Goal: Information Seeking & Learning: Learn about a topic

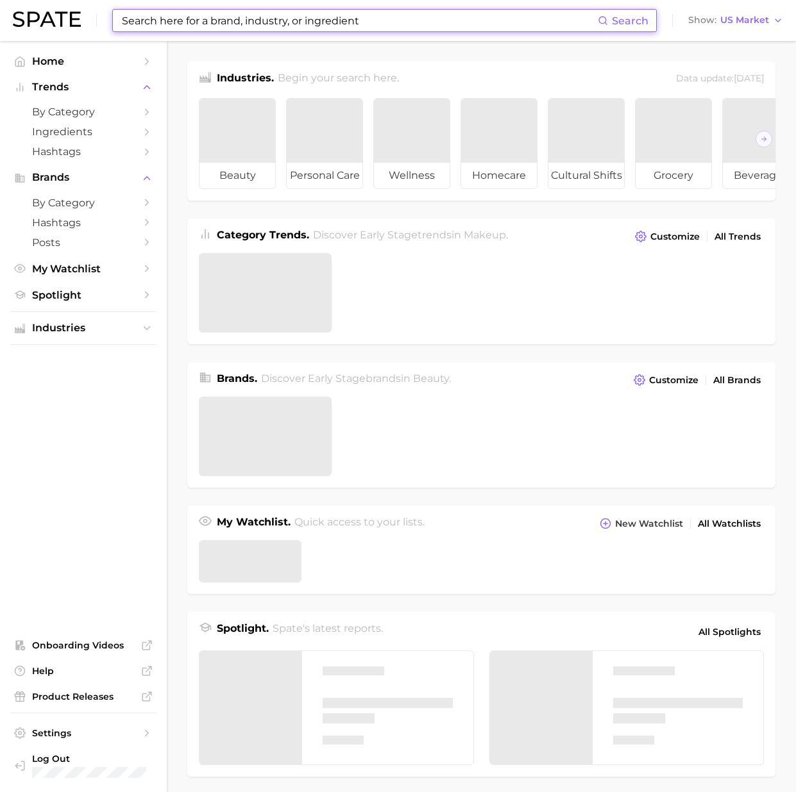
click at [224, 19] on input at bounding box center [359, 21] width 477 height 22
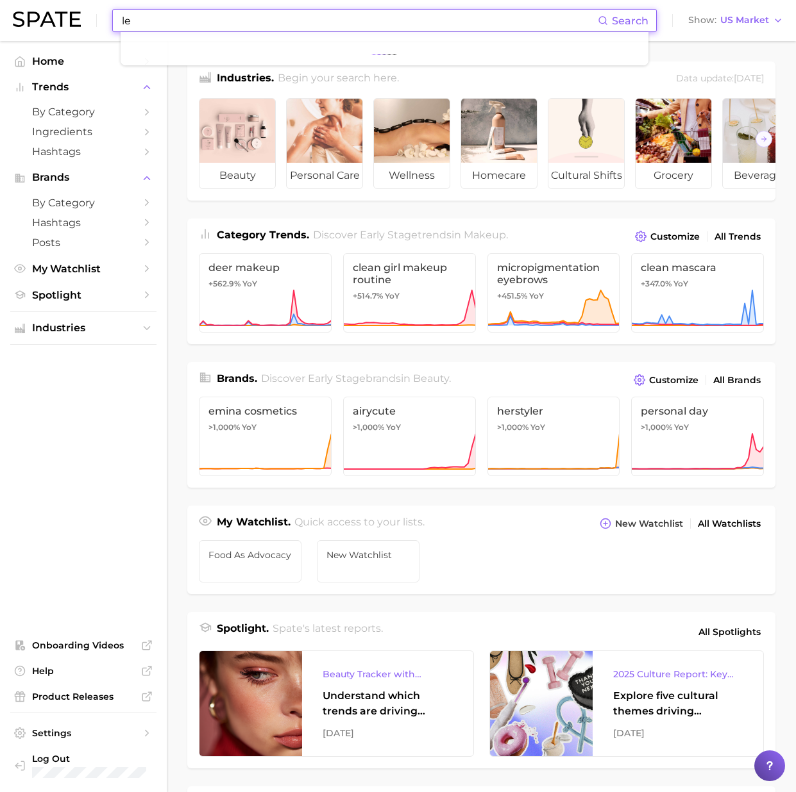
type input "l"
type input "n"
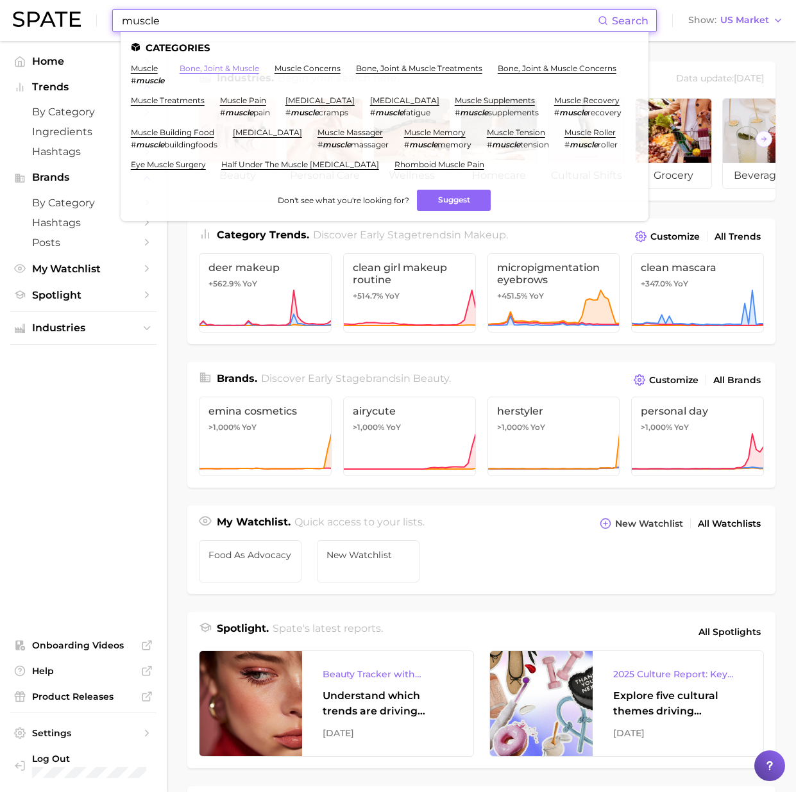
type input "muscle"
click at [194, 68] on link "bone, joint & muscle" at bounding box center [219, 68] width 79 height 10
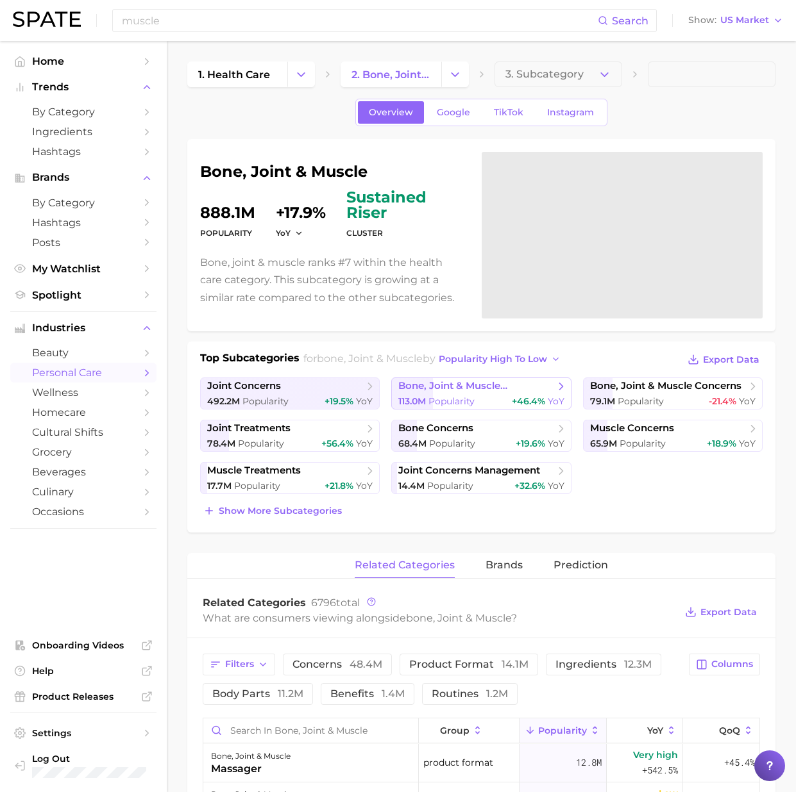
click at [468, 396] on span "113.0m Popularity" at bounding box center [436, 402] width 76 height 12
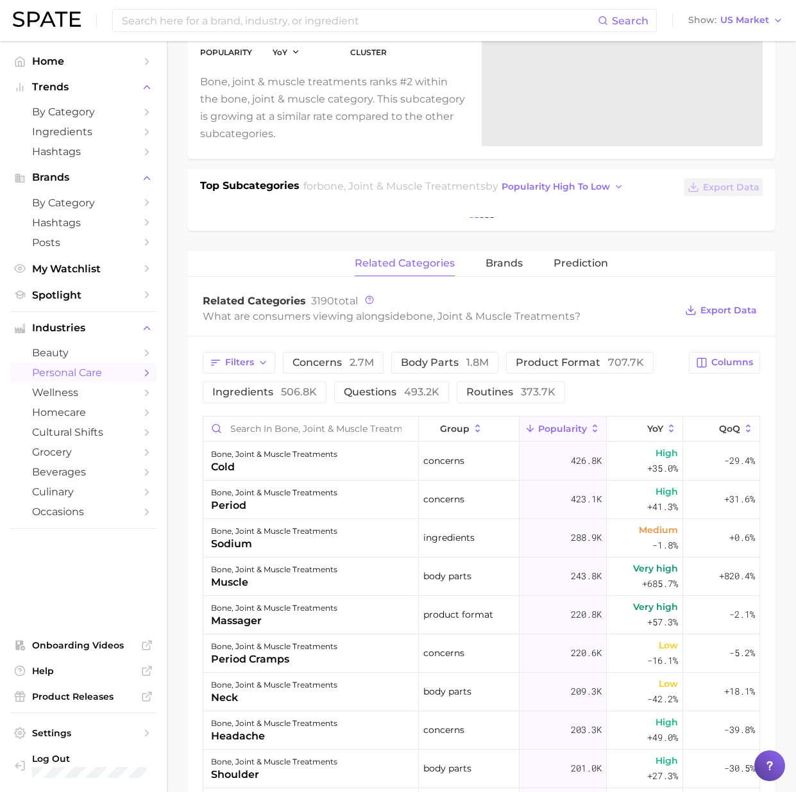
scroll to position [172, 0]
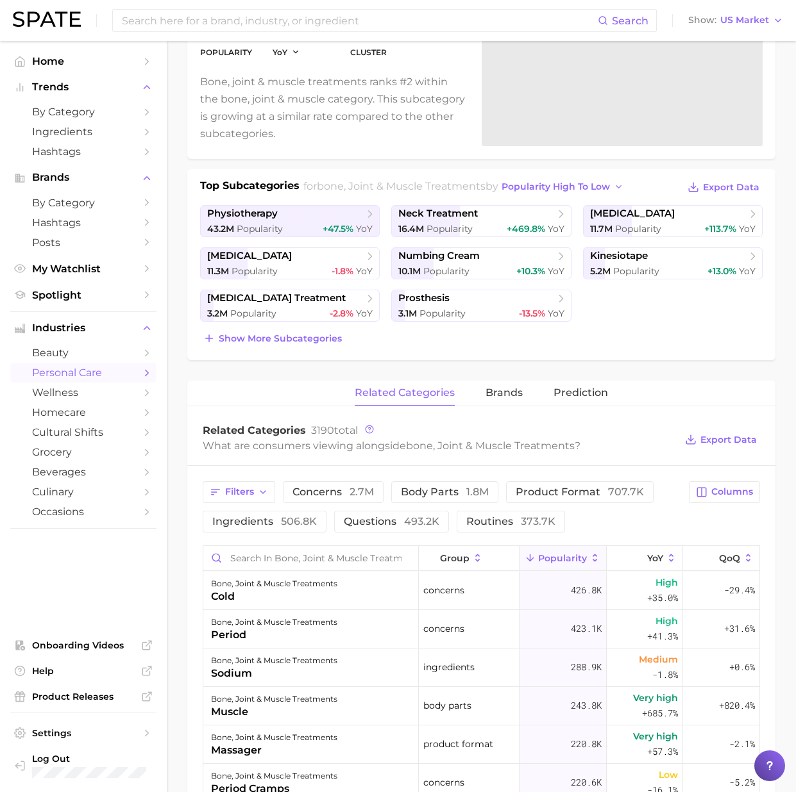
click at [311, 450] on div "What are consumers viewing alongside bone, joint & muscle treatments ?" at bounding box center [439, 445] width 472 height 17
click at [303, 551] on input "Search in bone, joint & muscle treatments" at bounding box center [310, 558] width 215 height 24
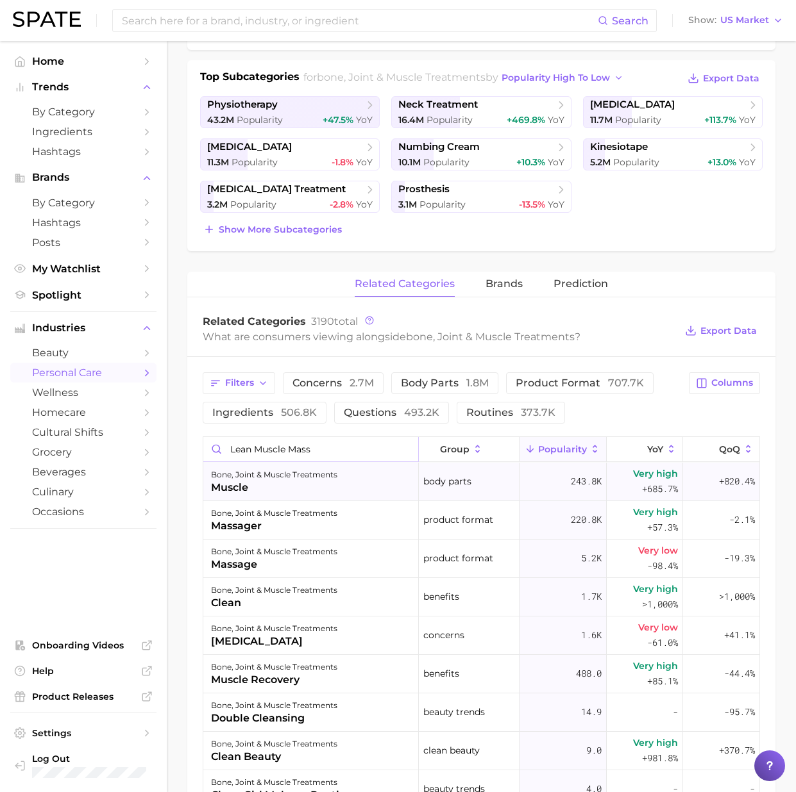
scroll to position [0, 0]
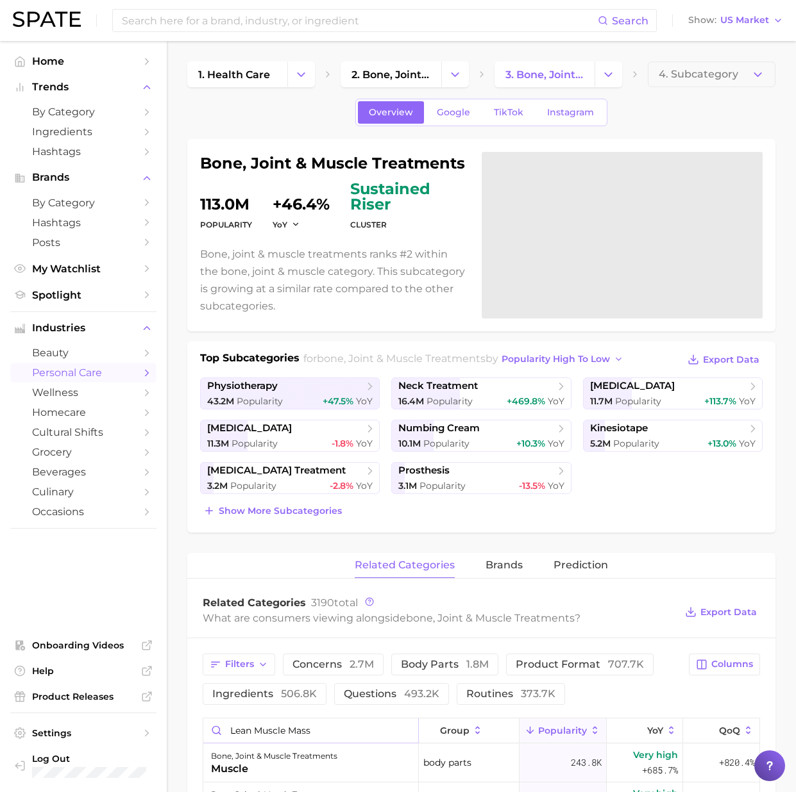
type input "lean muscle mass"
click at [283, 116] on div "Overview Google TikTok Instagram" at bounding box center [481, 113] width 588 height 28
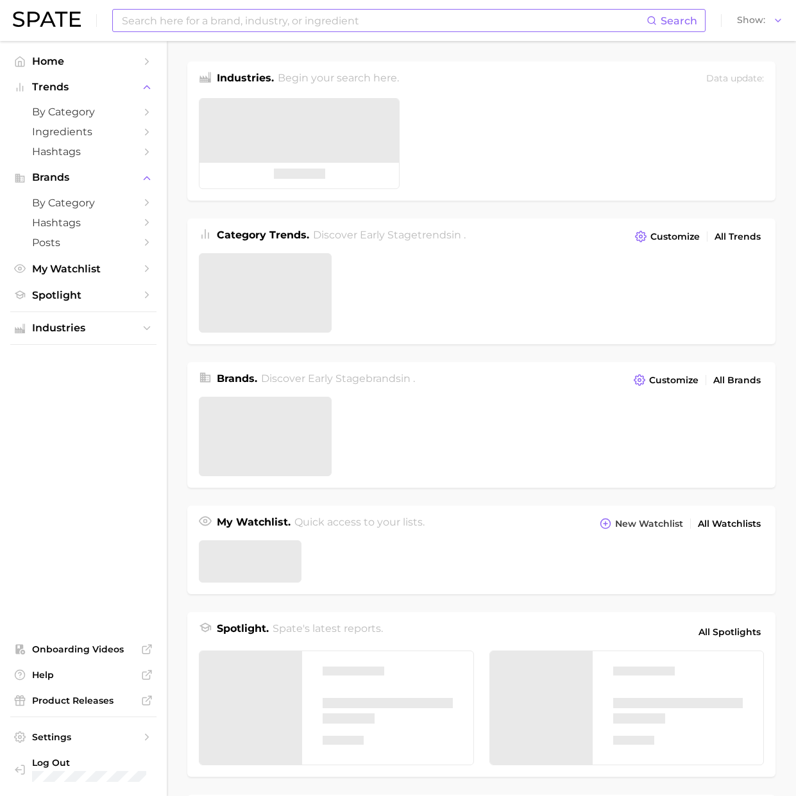
click at [392, 22] on input at bounding box center [384, 21] width 526 height 22
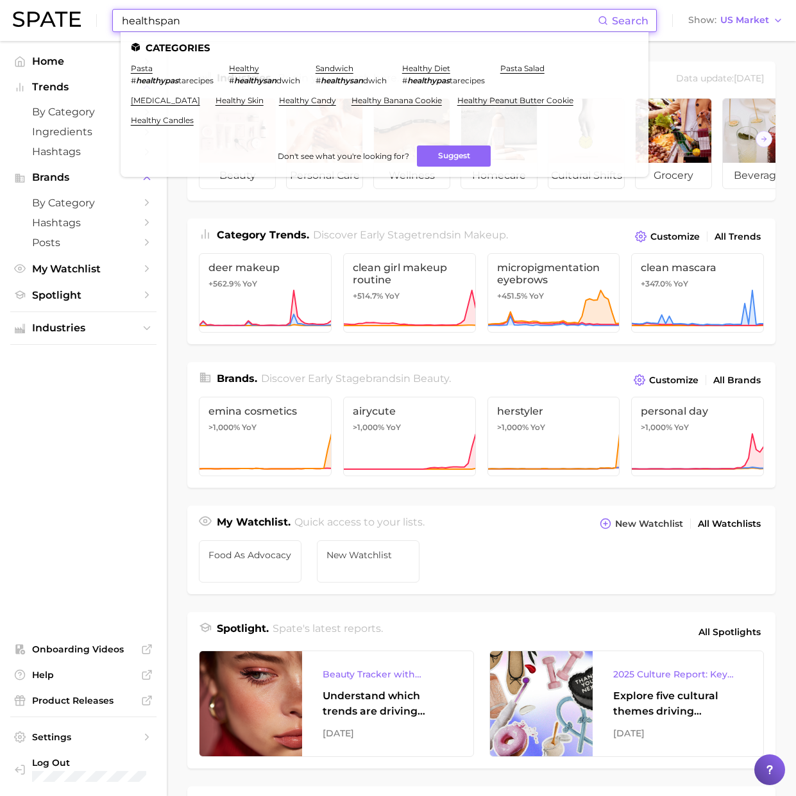
click at [406, 13] on input "healthspan" at bounding box center [359, 21] width 477 height 22
click at [406, 18] on input "healthspan" at bounding box center [359, 21] width 477 height 22
type input "healthspan"
